Goal: Task Accomplishment & Management: Use online tool/utility

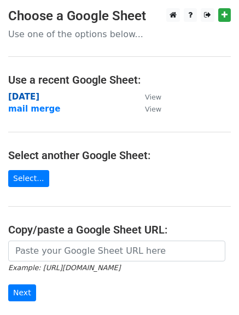
click at [25, 97] on strong "[DATE]" at bounding box center [23, 97] width 31 height 10
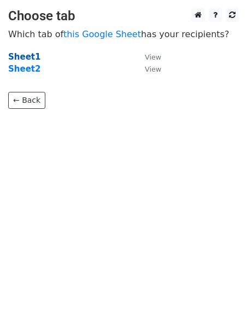
click at [24, 59] on strong "Sheet1" at bounding box center [24, 57] width 32 height 10
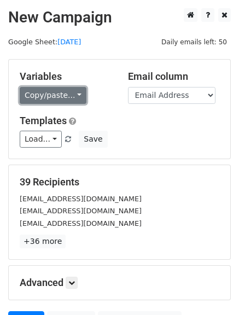
click at [70, 91] on link "Copy/paste..." at bounding box center [53, 95] width 67 height 17
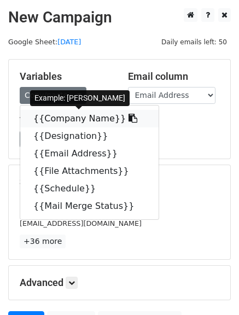
click at [129, 120] on icon at bounding box center [133, 118] width 9 height 9
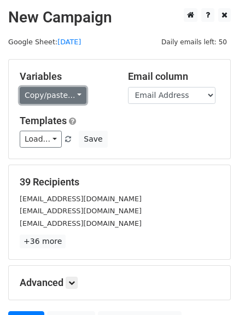
click at [75, 94] on link "Copy/paste..." at bounding box center [53, 95] width 67 height 17
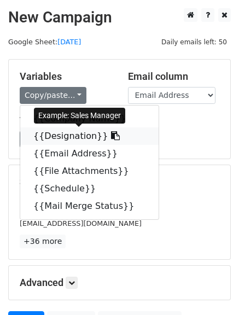
click at [102, 137] on link "{{Designation}}" at bounding box center [89, 135] width 138 height 17
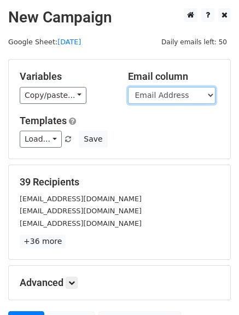
click at [173, 91] on select "Company Name Designation Email Address File Attachments Schedule Mail Merge Sta…" at bounding box center [171, 95] width 87 height 17
